Goal: Task Accomplishment & Management: Manage account settings

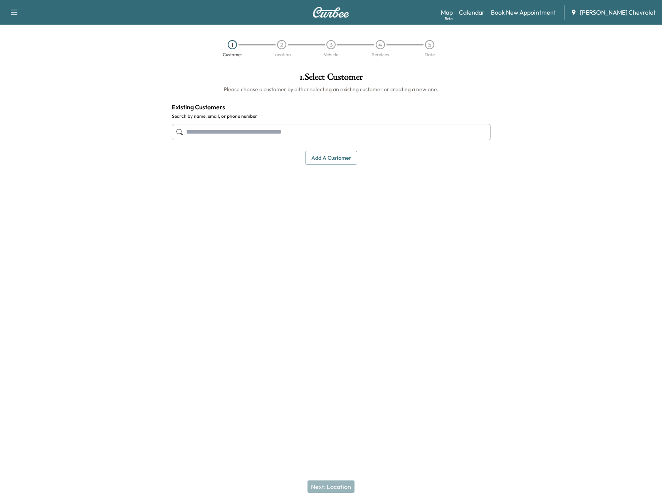
click at [537, 17] on div "Map Beta Calendar Book New Appointment [PERSON_NAME] Chevrolet" at bounding box center [548, 12] width 215 height 15
click at [535, 14] on link "Book New Appointment" at bounding box center [523, 12] width 65 height 9
click at [484, 11] on link "Calendar" at bounding box center [472, 12] width 26 height 9
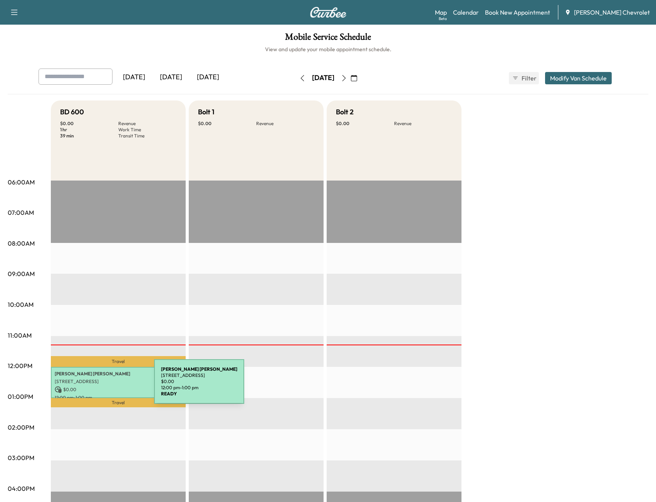
scroll to position [184, 0]
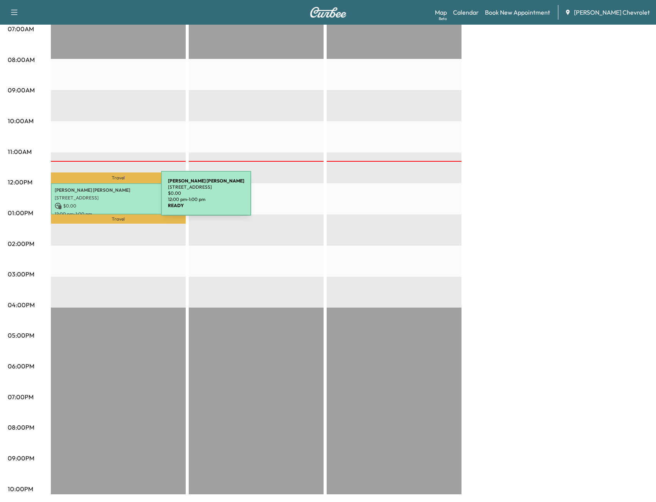
click at [103, 198] on p "[STREET_ADDRESS]" at bounding box center [118, 198] width 127 height 6
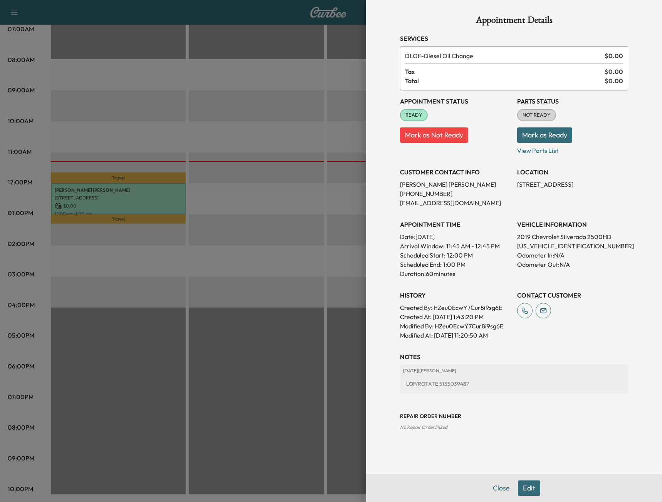
click at [110, 202] on div at bounding box center [331, 251] width 662 height 502
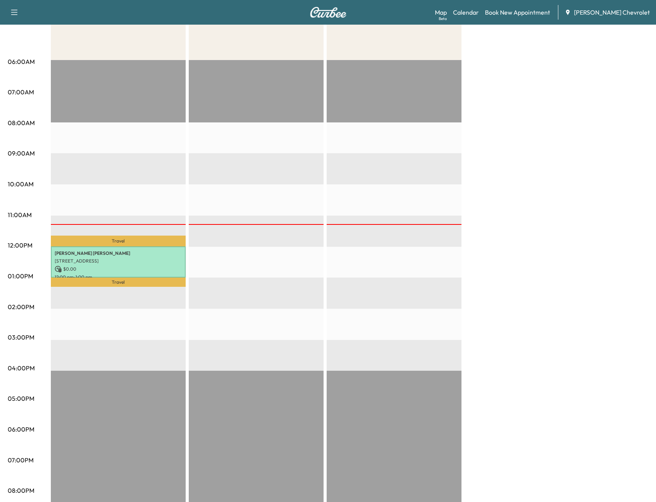
scroll to position [0, 0]
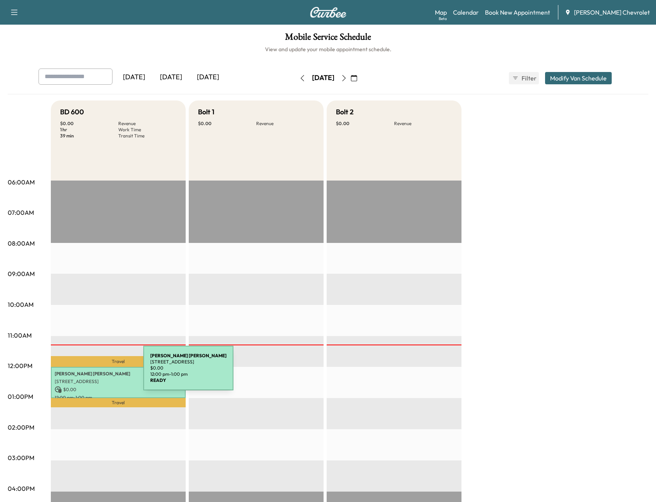
click at [87, 374] on p "[PERSON_NAME]" at bounding box center [118, 374] width 127 height 6
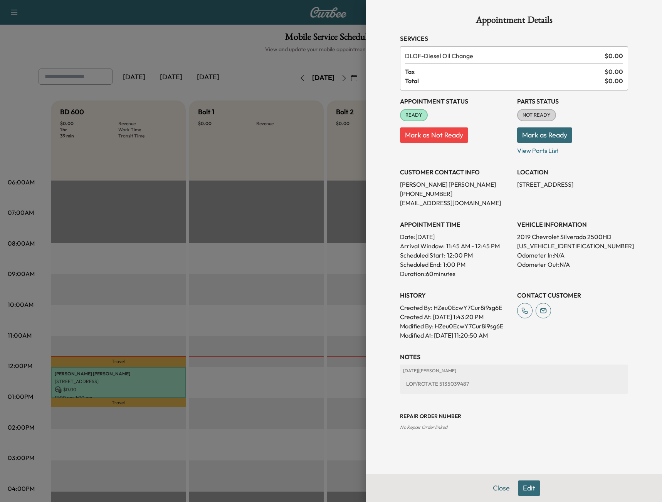
click at [534, 135] on button "Mark as Ready" at bounding box center [544, 135] width 55 height 15
click at [251, 62] on div at bounding box center [331, 251] width 662 height 502
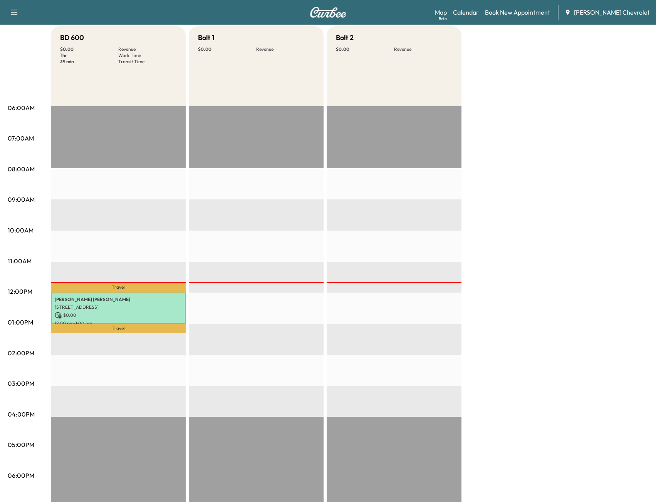
scroll to position [184, 0]
